Goal: Transaction & Acquisition: Book appointment/travel/reservation

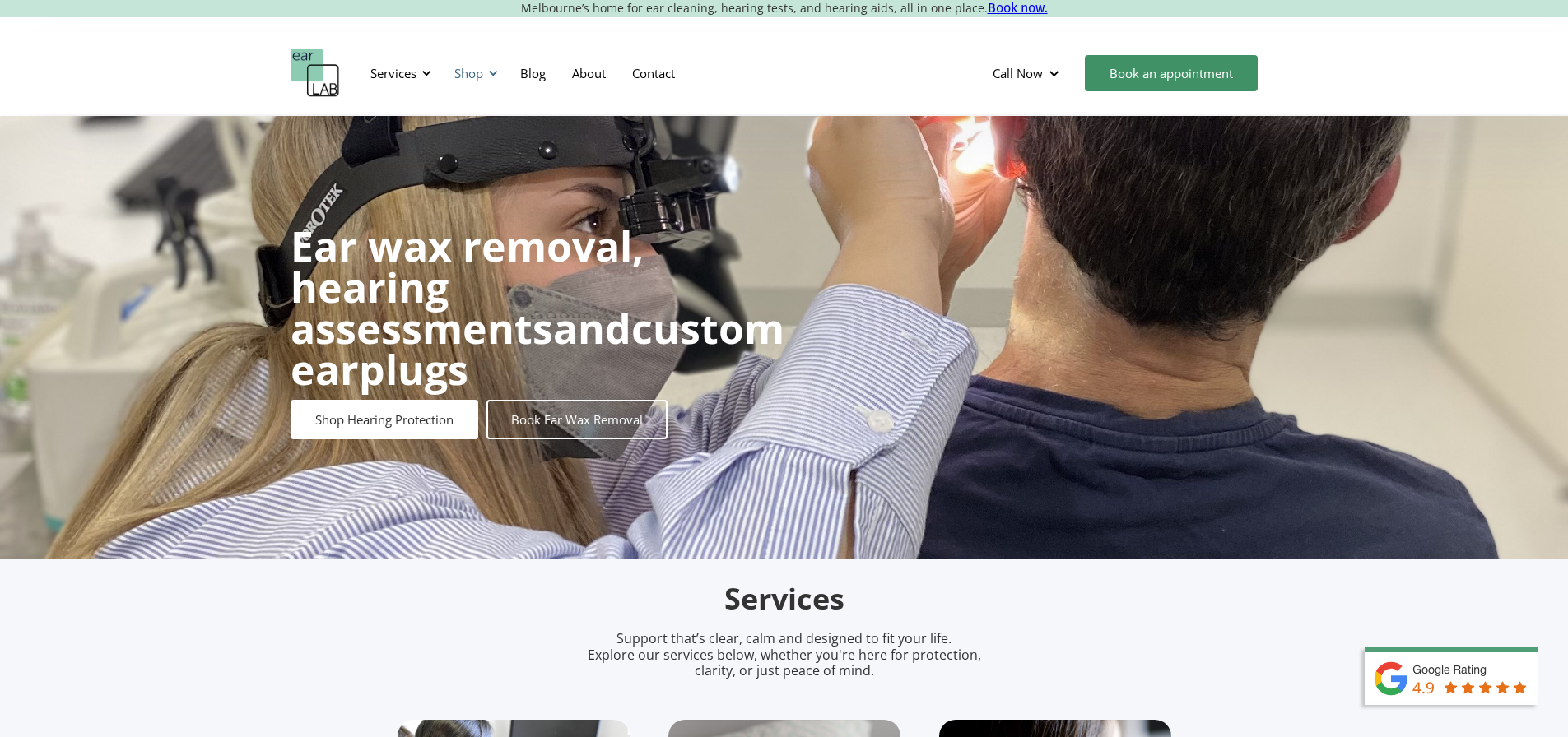
click at [493, 75] on div at bounding box center [492, 73] width 11 height 11
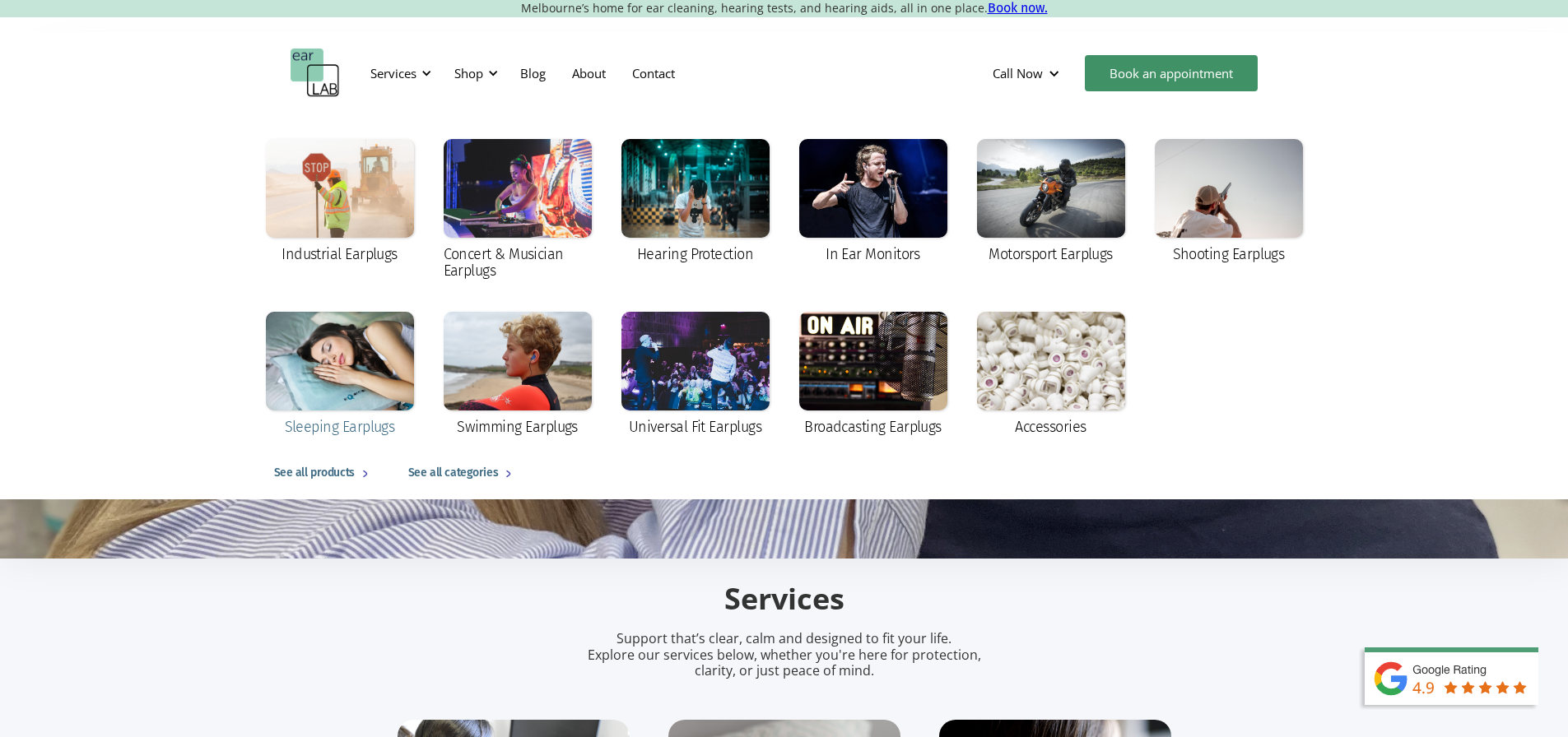
click at [343, 385] on div at bounding box center [340, 361] width 148 height 99
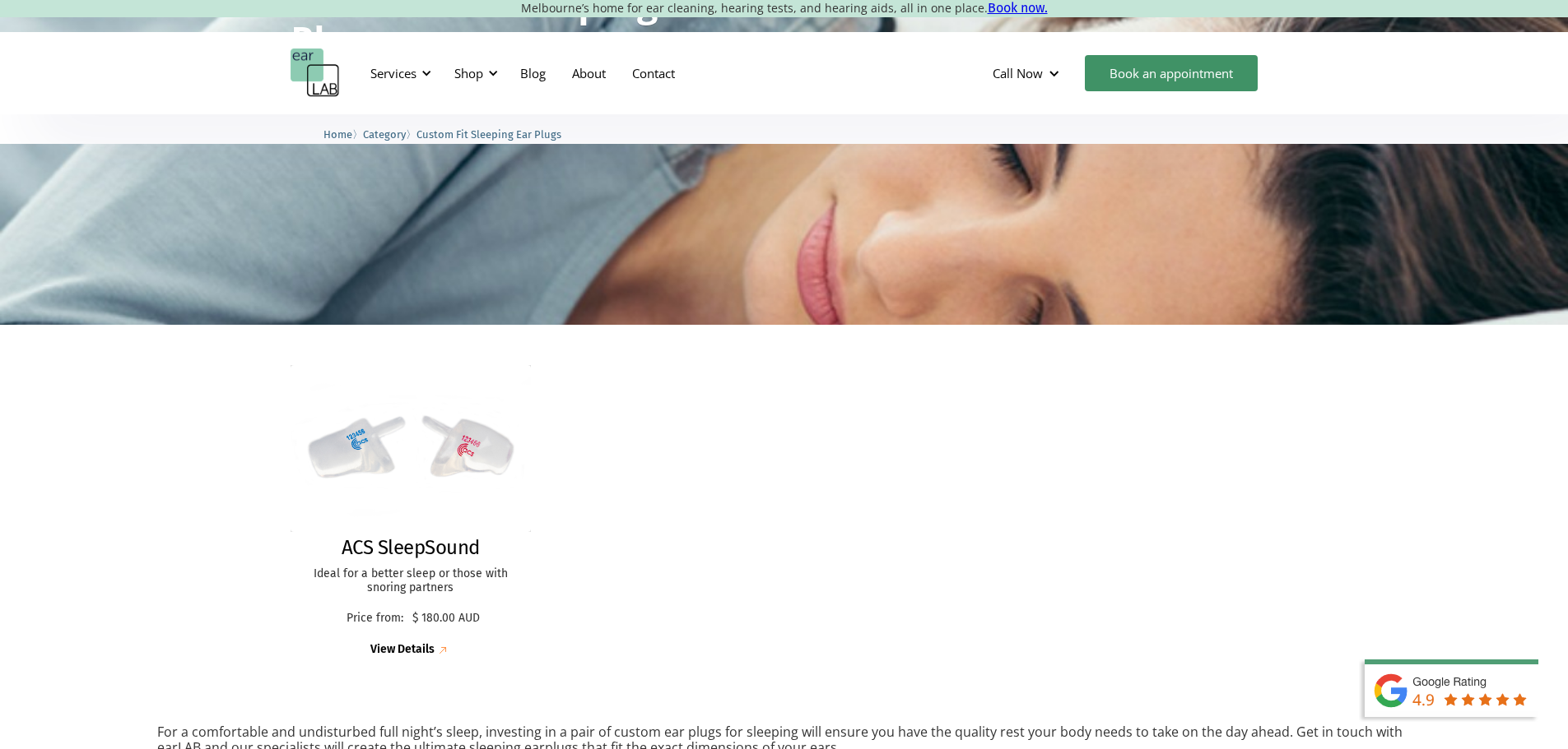
scroll to position [246, 0]
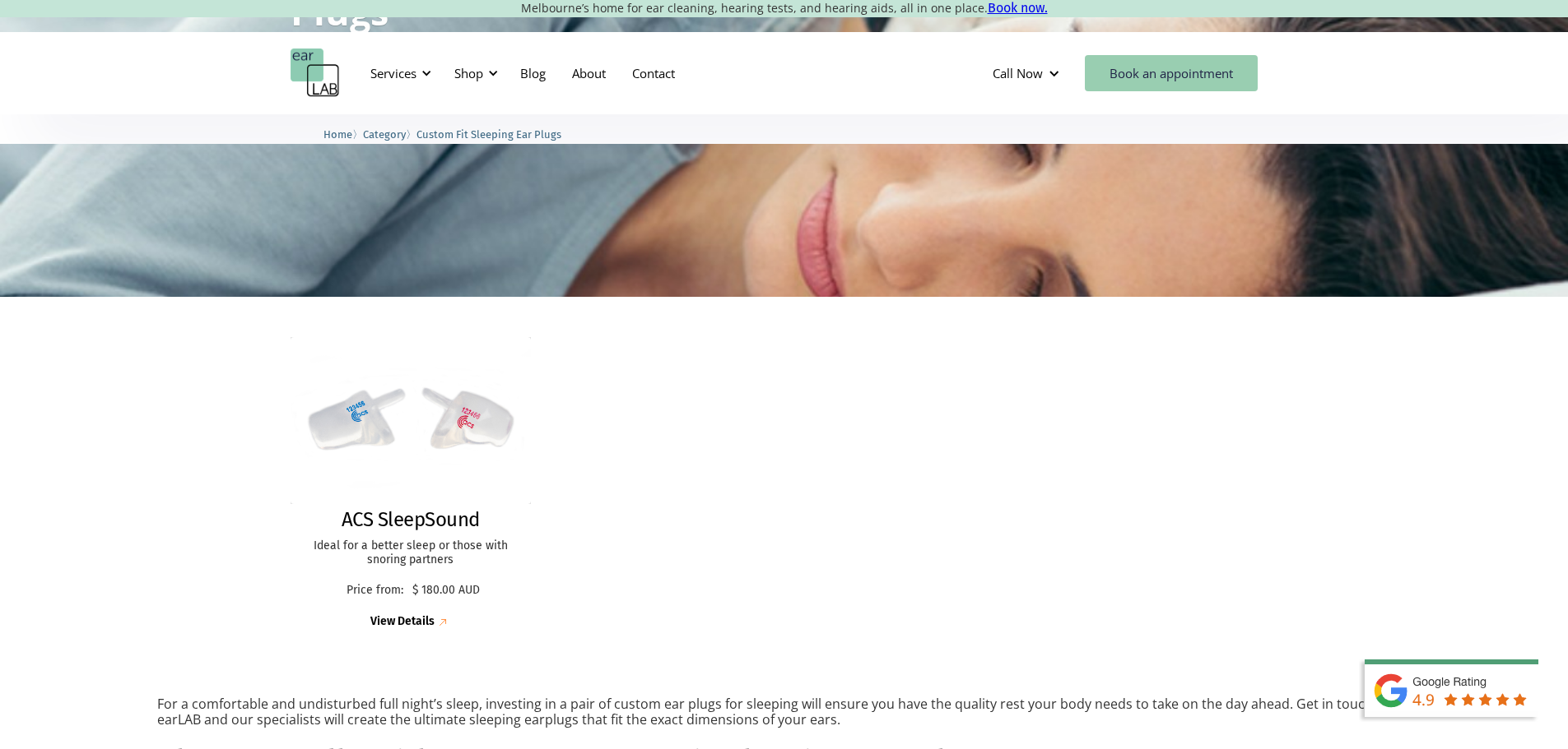
click at [1154, 72] on link "Book an appointment" at bounding box center [1171, 73] width 173 height 36
